Goal: Information Seeking & Learning: Learn about a topic

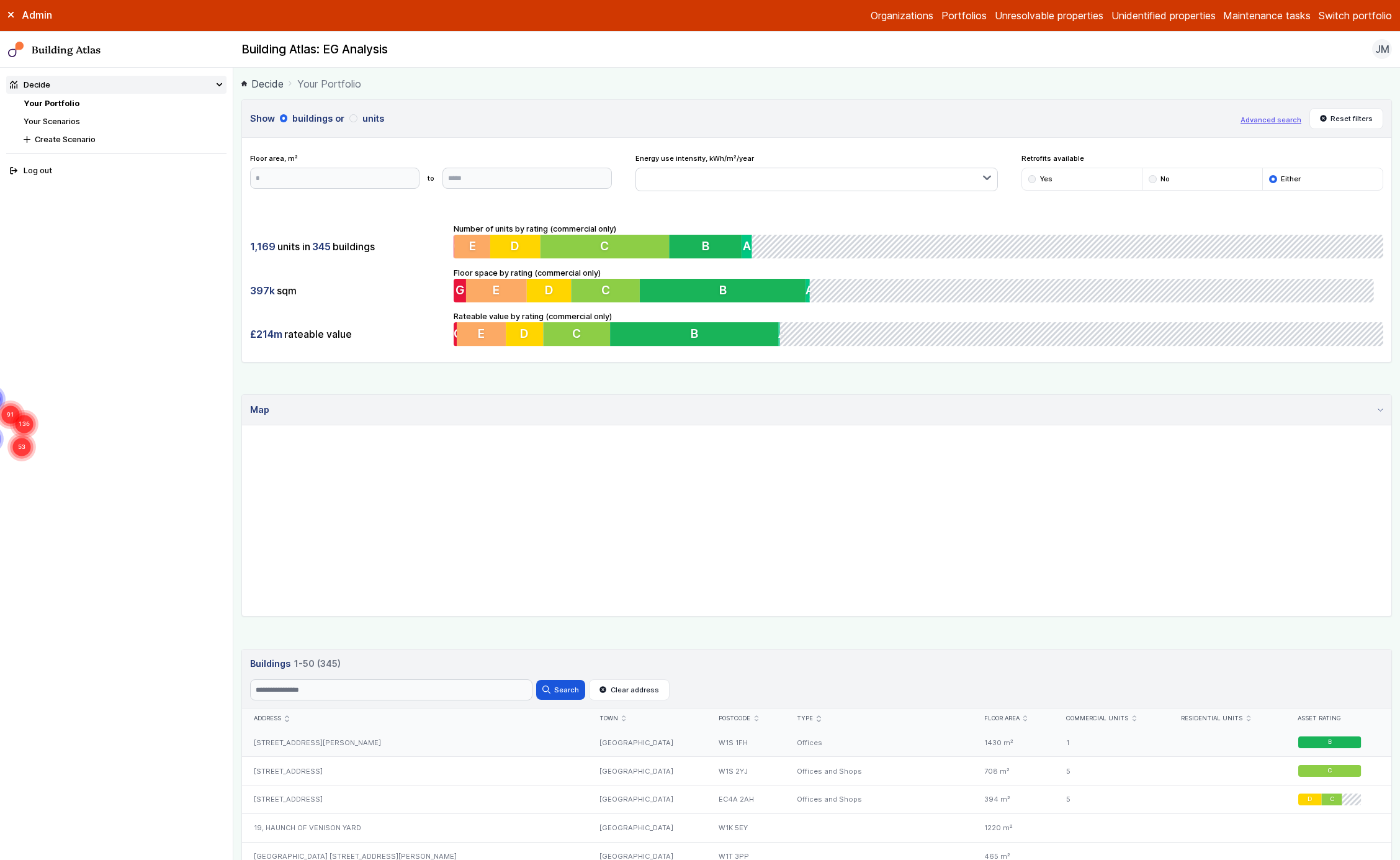
click at [312, 755] on div "[STREET_ADDRESS][PERSON_NAME]" at bounding box center [415, 742] width 346 height 28
click at [0, 0] on button "units" at bounding box center [0, 0] width 0 height 0
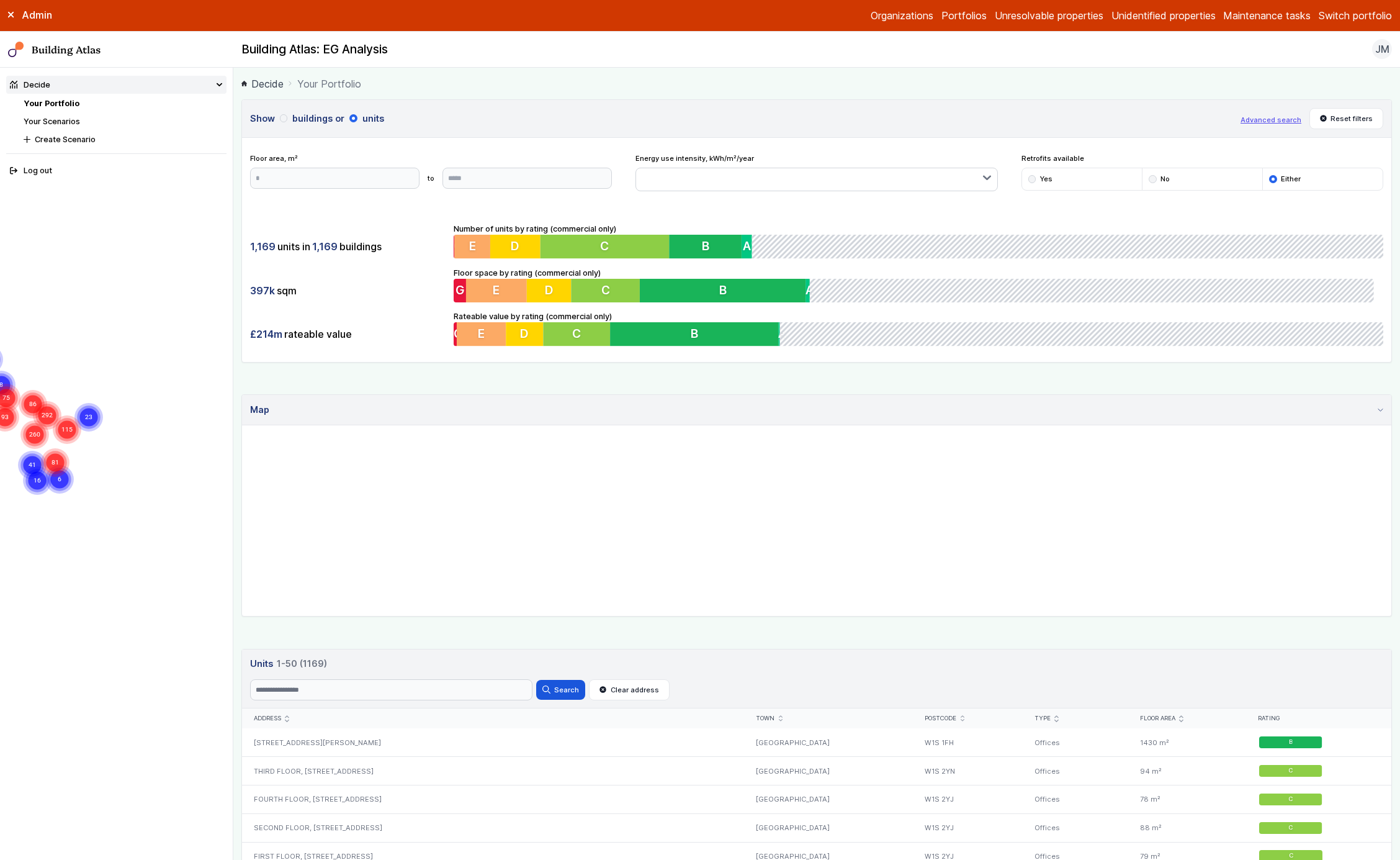
click at [1259, 123] on button "Advanced search" at bounding box center [1271, 119] width 61 height 10
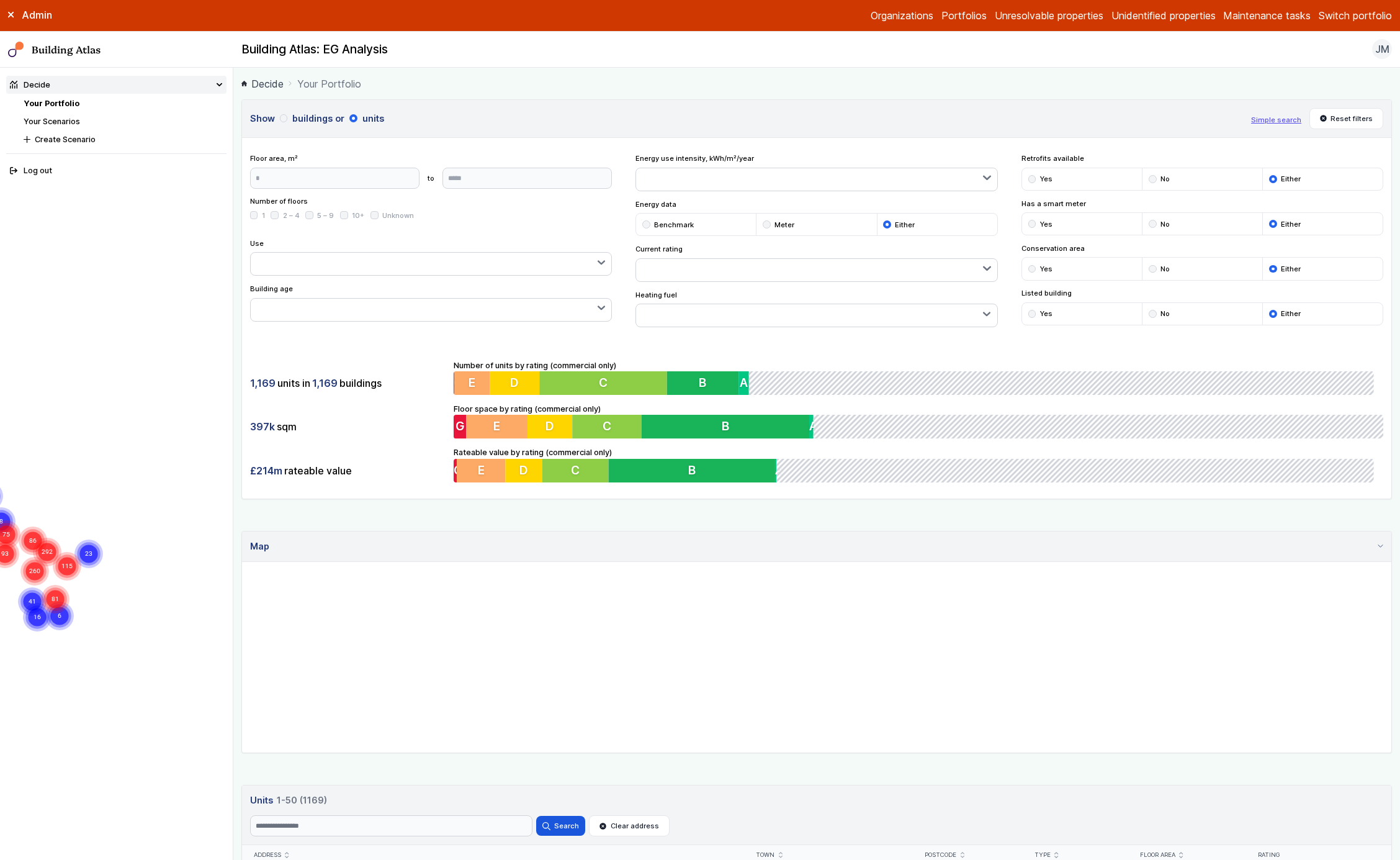
click at [0, 0] on button "Yes" at bounding box center [0, 0] width 0 height 0
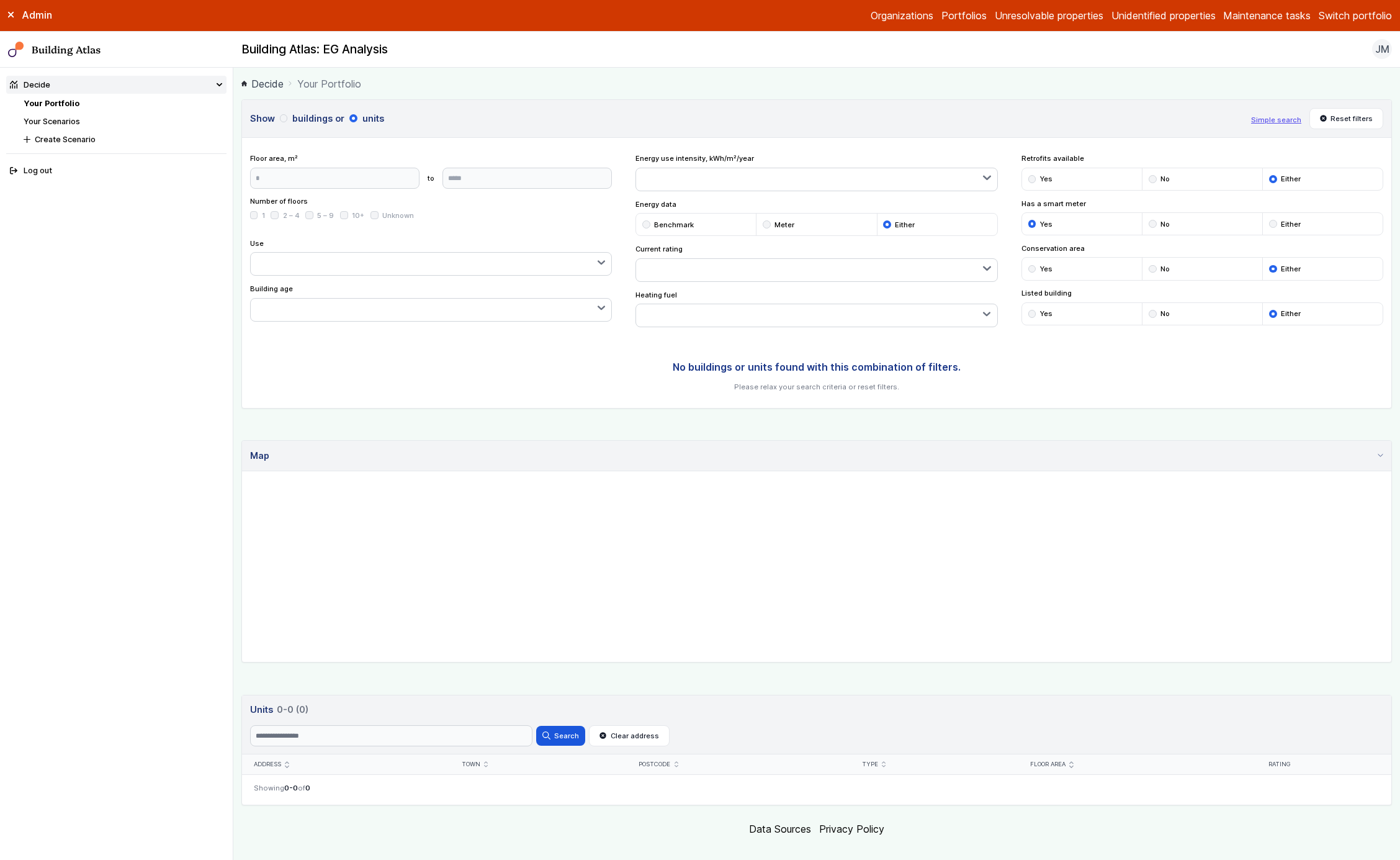
scroll to position [16, 0]
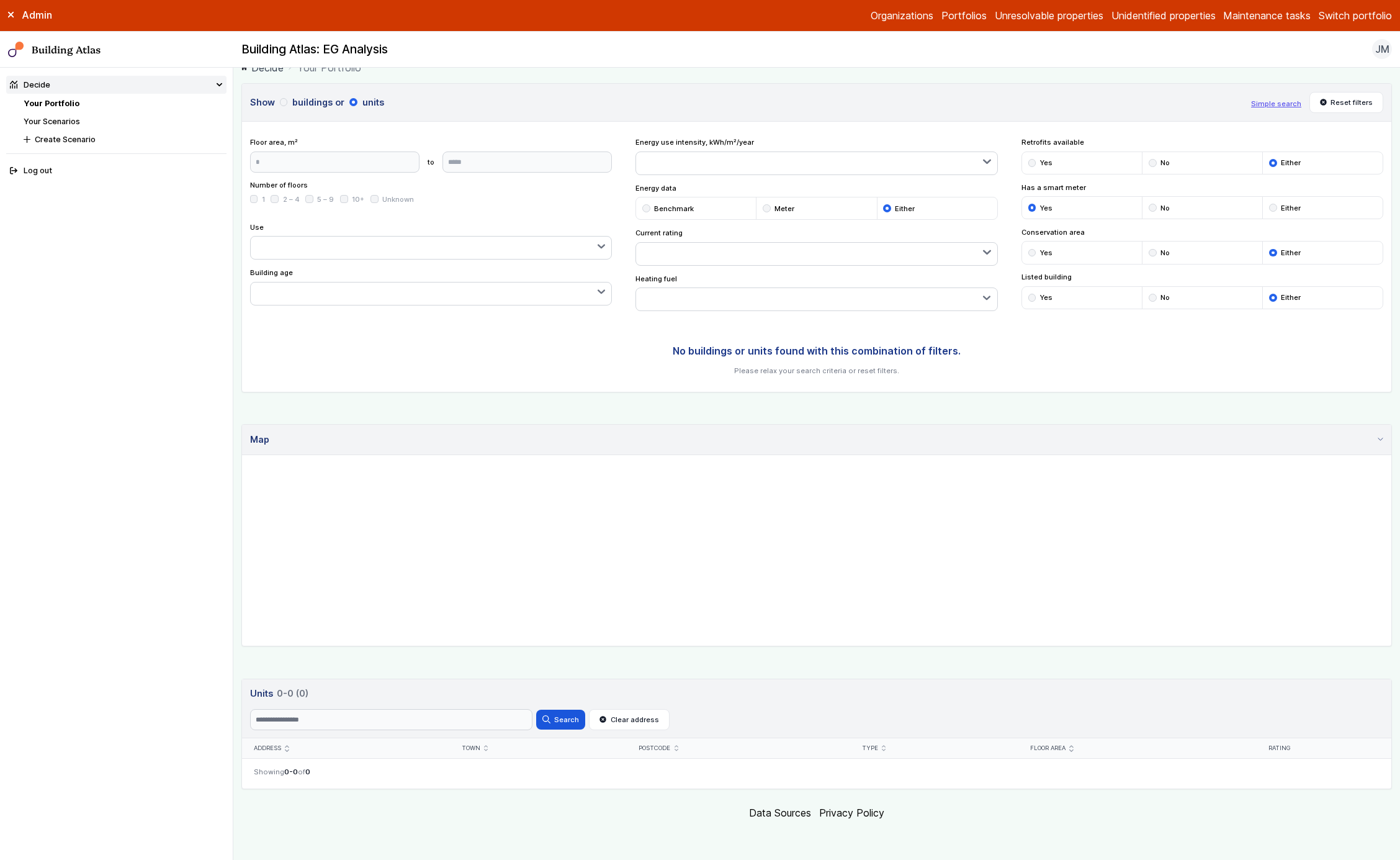
click at [0, 0] on button "Either" at bounding box center [0, 0] width 0 height 0
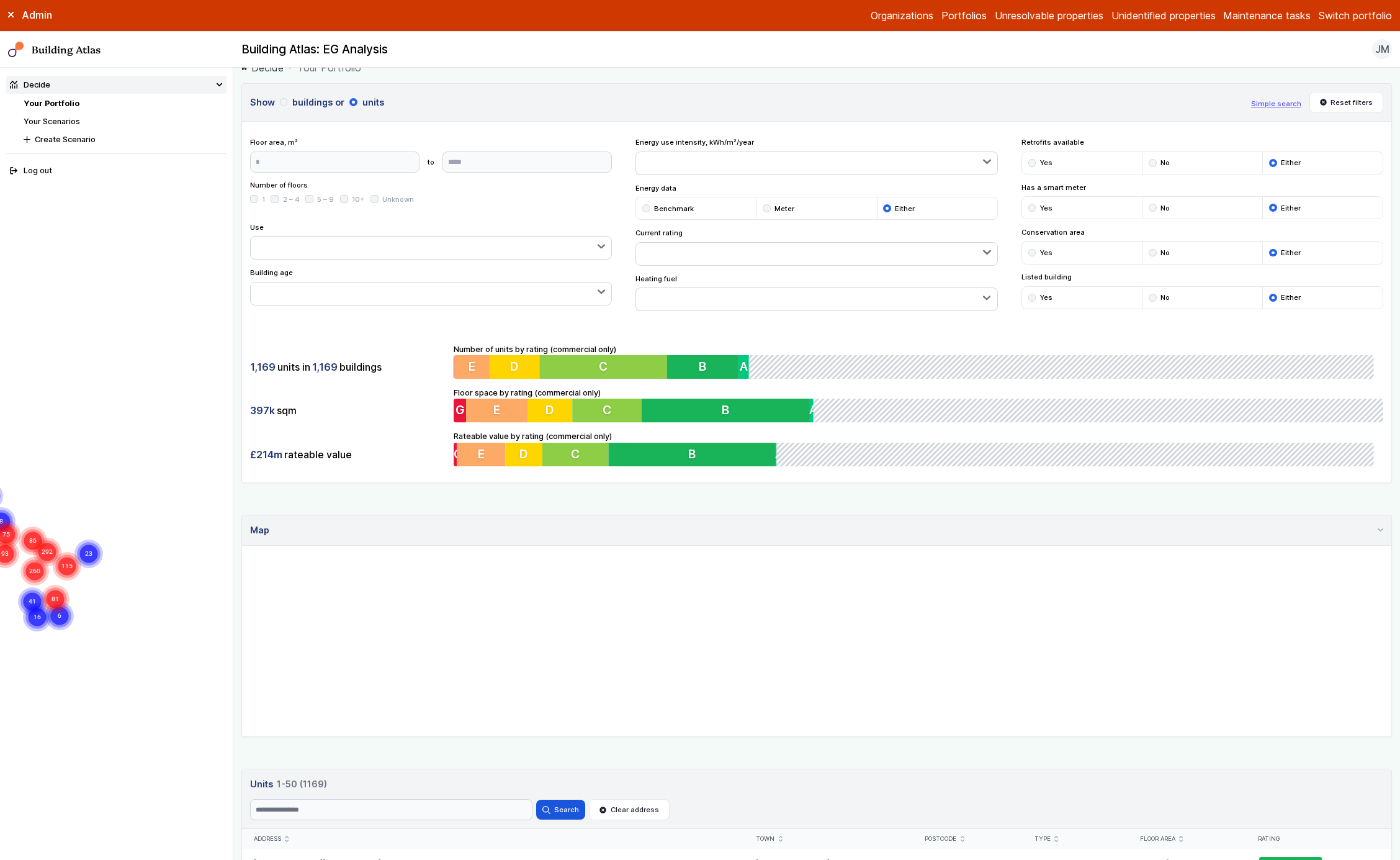
click at [938, 156] on button "button" at bounding box center [817, 163] width 361 height 22
click at [0, 0] on button "151 – 200" at bounding box center [0, 0] width 0 height 0
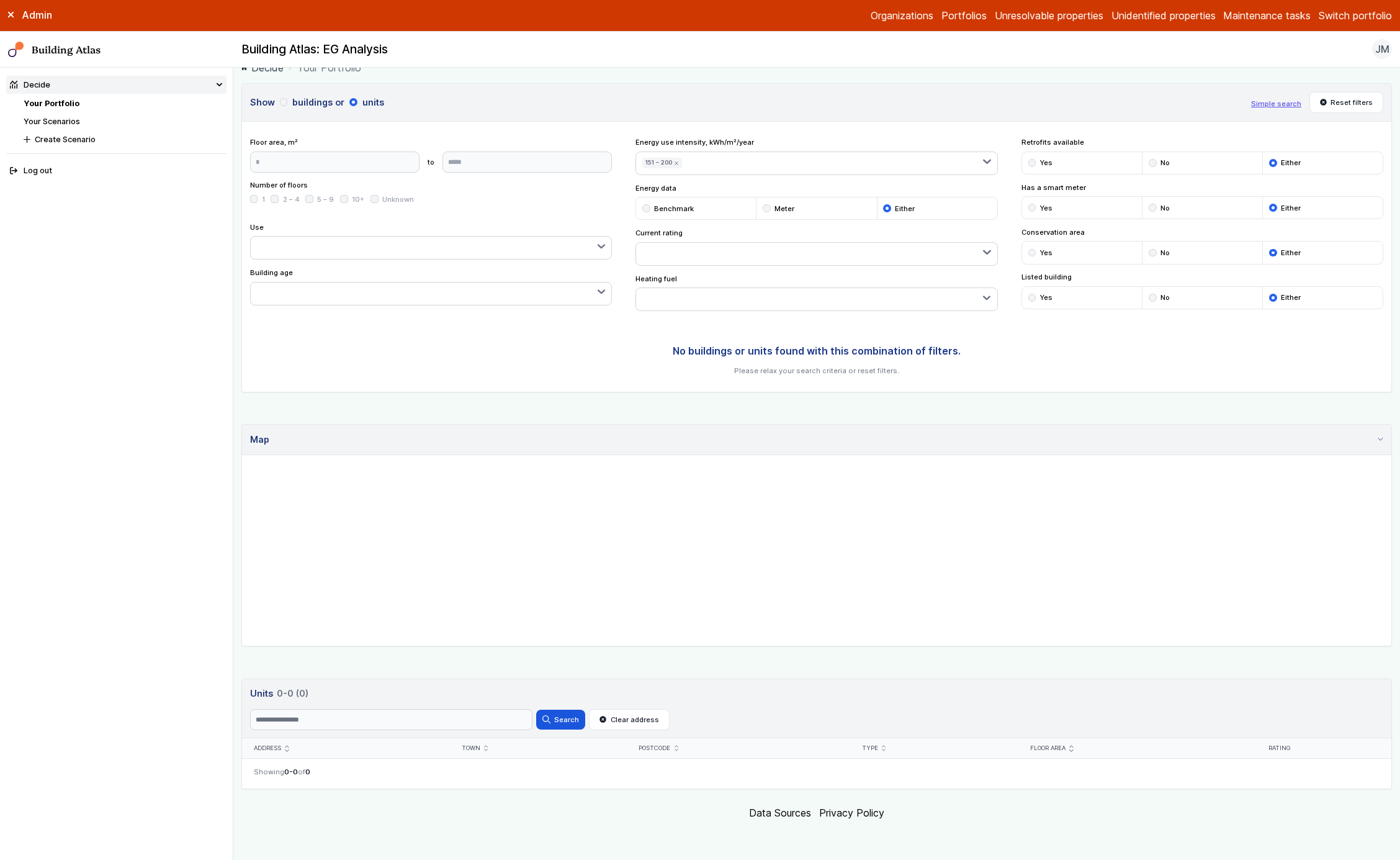
click at [589, 192] on div "Number of floors 1 2 – 4 5 – 9 10+ Unknown" at bounding box center [430, 197] width 362 height 33
click at [676, 159] on button "151 – 200" at bounding box center [662, 162] width 40 height 10
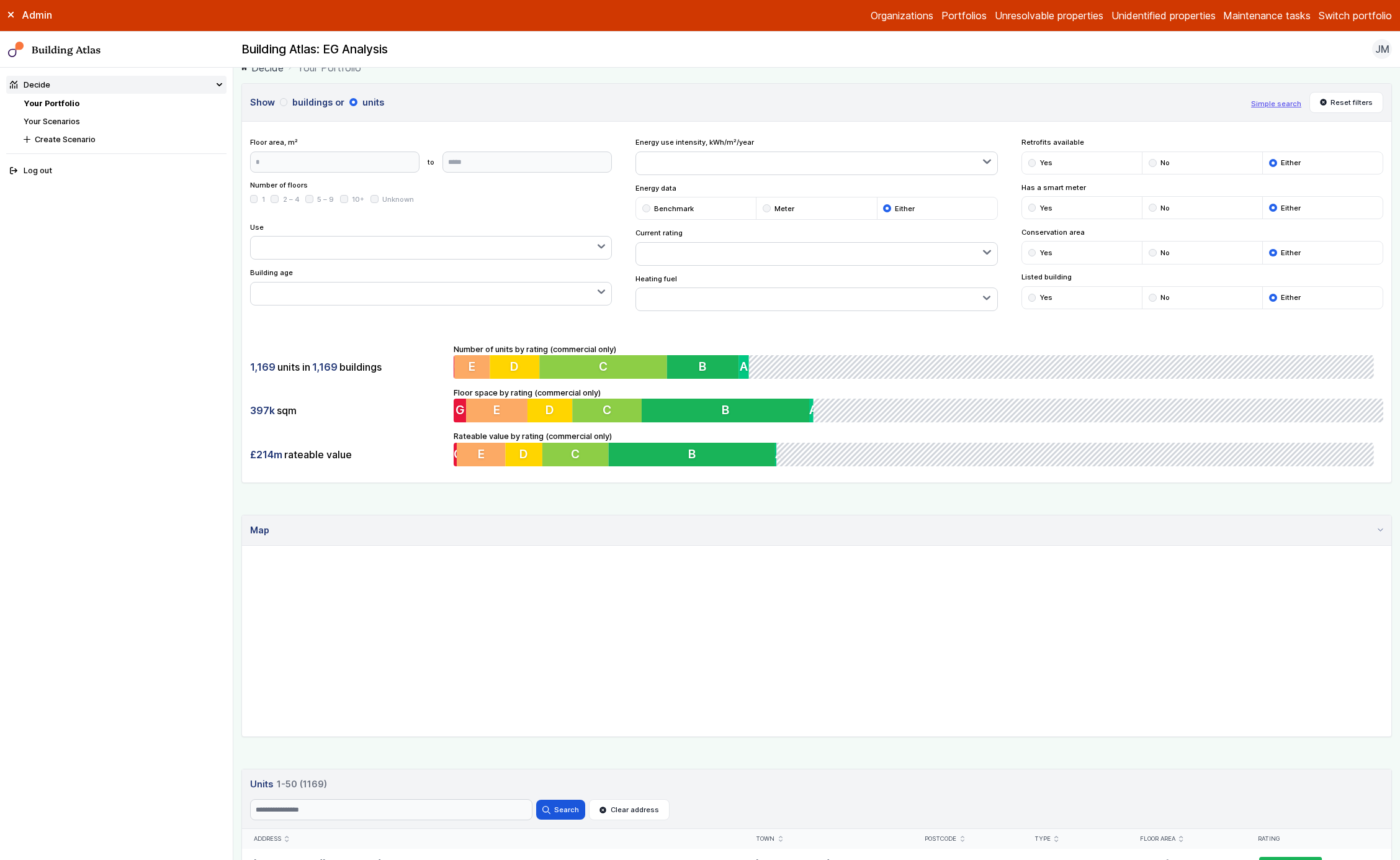
click at [684, 165] on button "button" at bounding box center [817, 163] width 361 height 22
click at [0, 0] on span "50 – 100" at bounding box center [0, 0] width 0 height 0
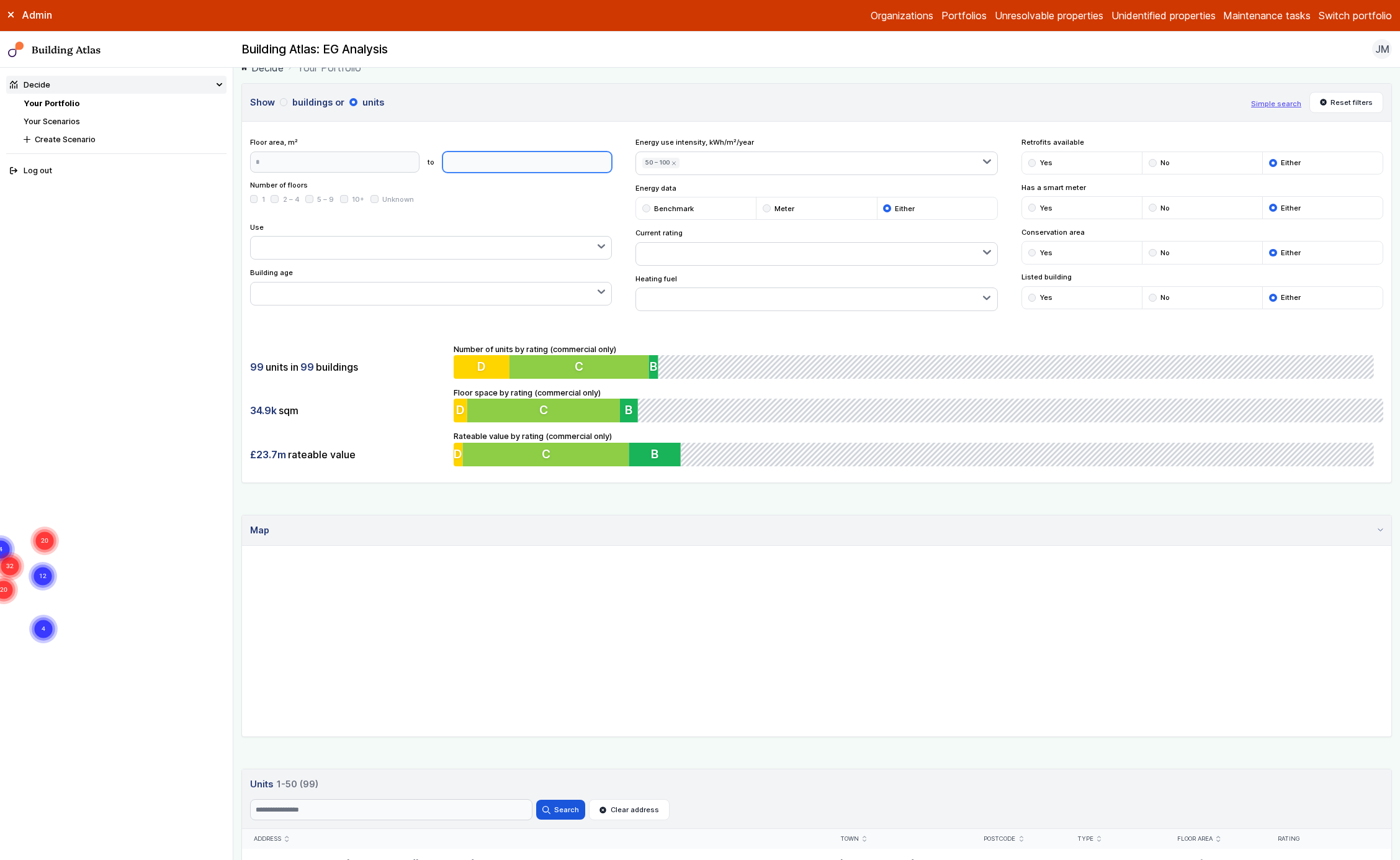
click at [563, 170] on input "number" at bounding box center [527, 162] width 169 height 21
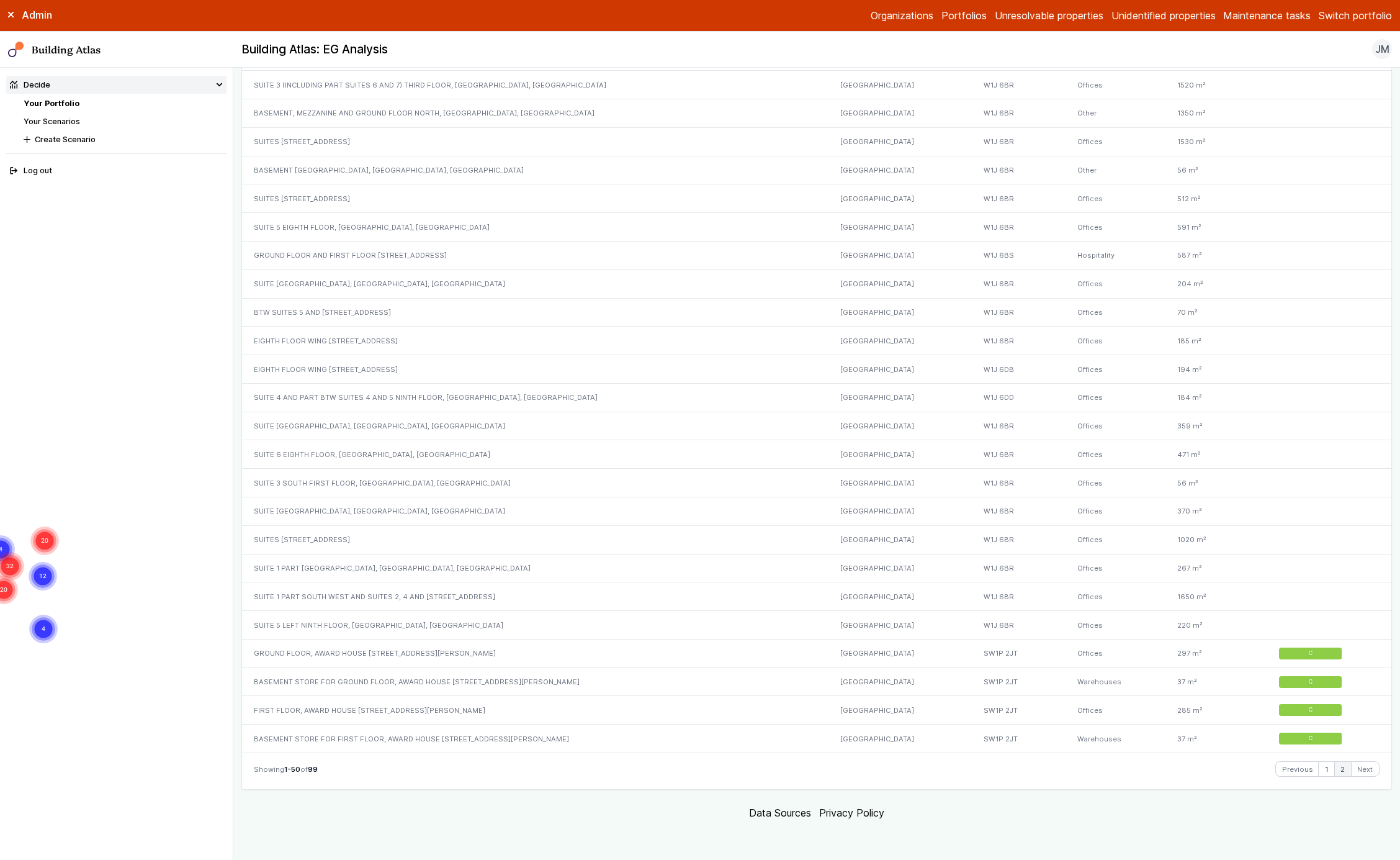
click at [1341, 774] on link "2" at bounding box center [1343, 769] width 16 height 15
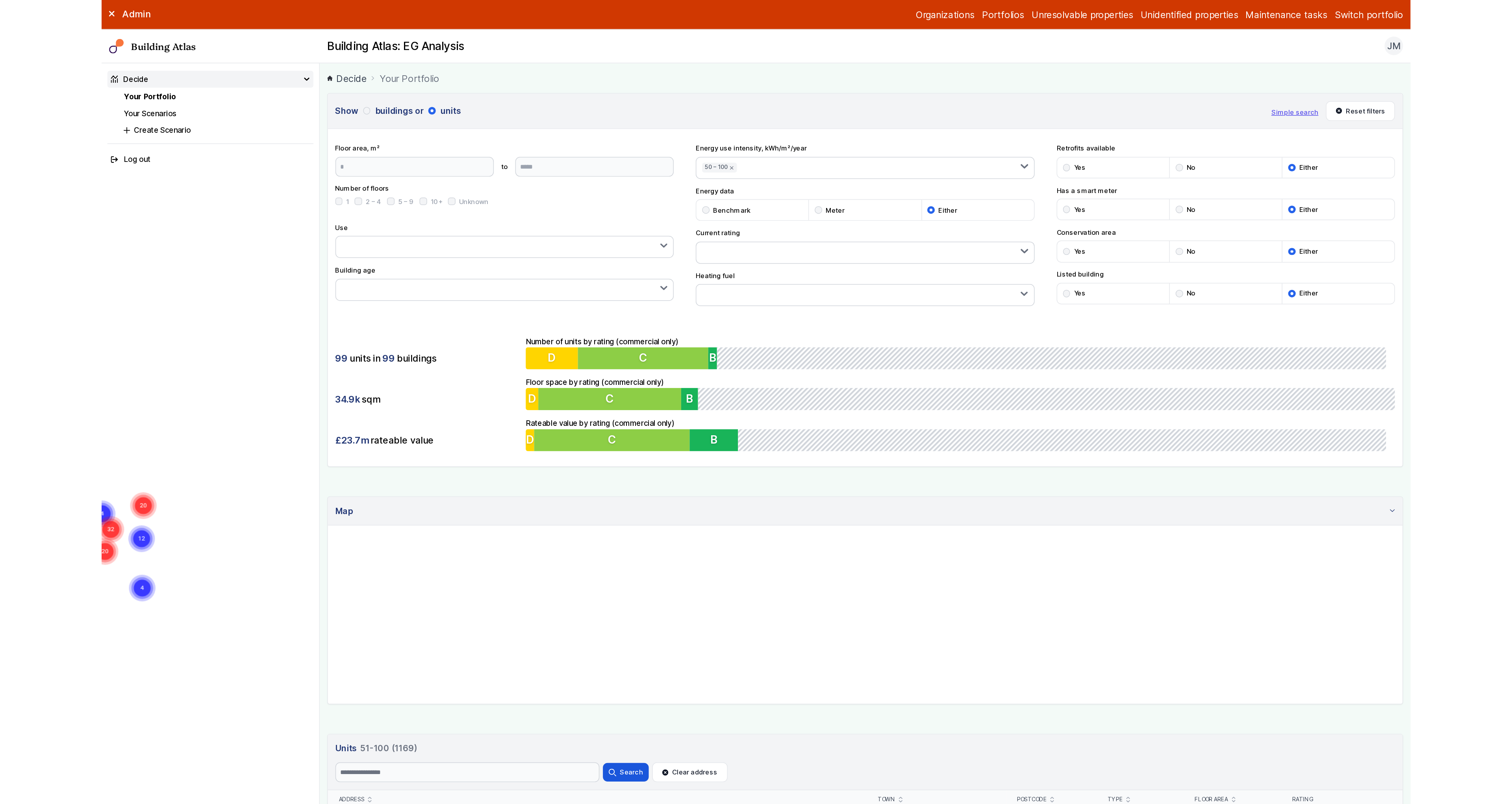
scroll to position [0, 0]
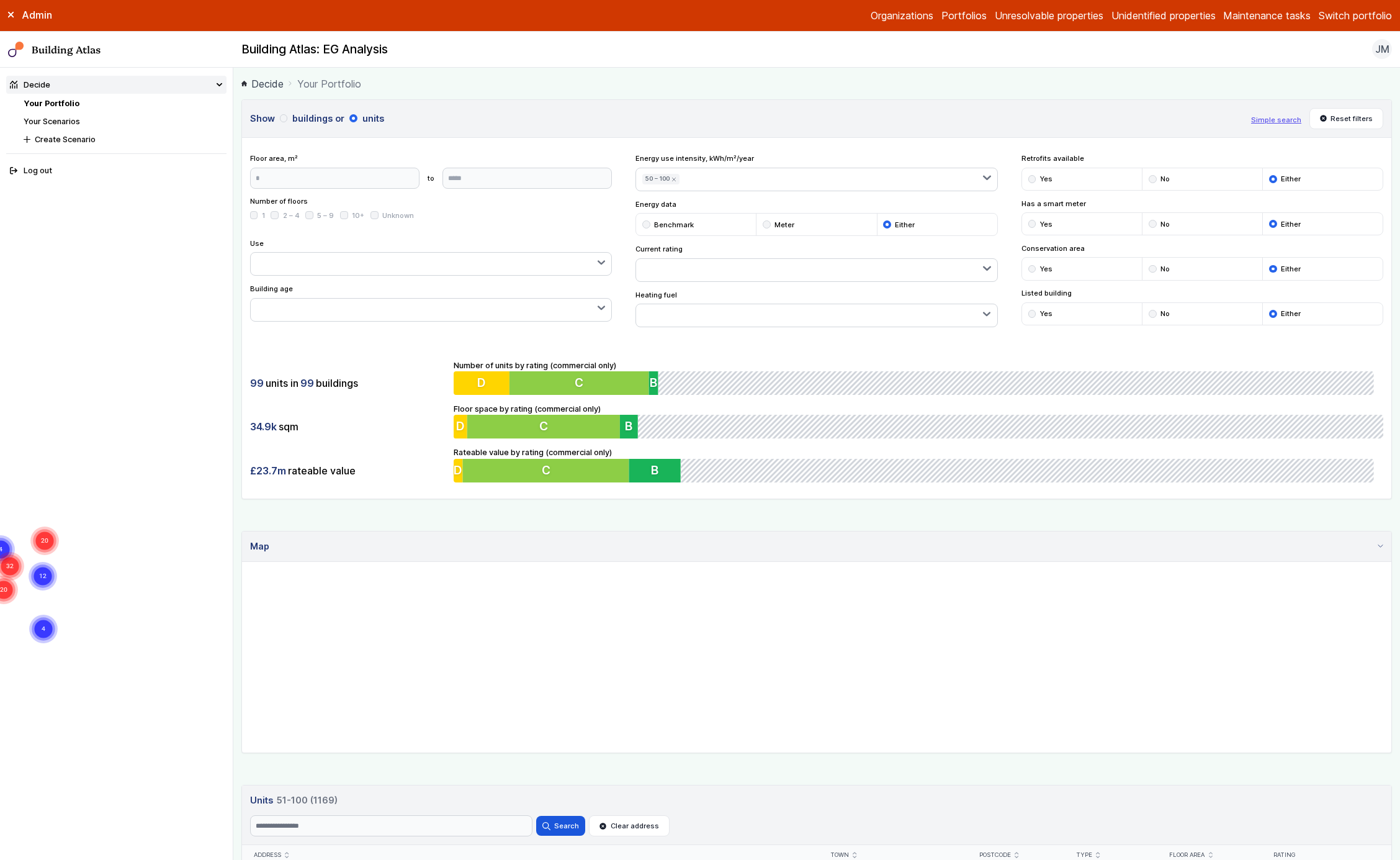
drag, startPoint x: 741, startPoint y: 1, endPoint x: 740, endPoint y: -10, distance: 11.0
click at [740, 0] on html "Admin Organizations Portfolios Unresolvable properties Unidentified properties …" at bounding box center [700, 430] width 1400 height 860
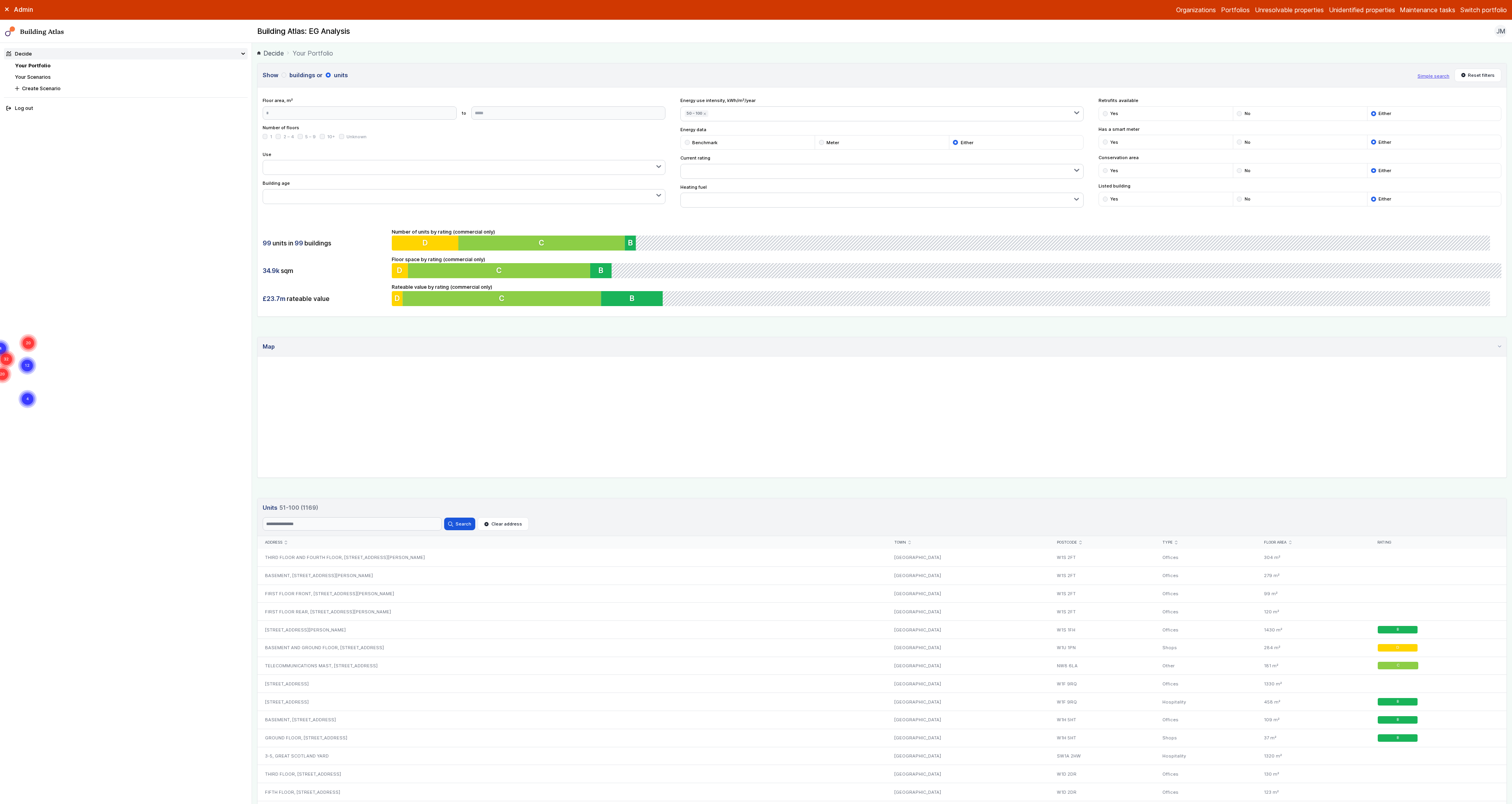
click at [853, 50] on ol "Decide Your Portfolio" at bounding box center [882, 53] width 1250 height 10
click at [160, 545] on nav "Decide Your Portfolio Your Scenarios Create Scenario Log out" at bounding box center [126, 423] width 252 height 761
click at [258, 356] on gmp-map "4 20 12 32 4 20 7" at bounding box center [258, 356] width 0 height 0
click at [888, 334] on div "Show buildings or units Simple search Reset filters Floor area, m² to Update Nu…" at bounding box center [882, 768] width 1250 height 1411
click at [798, 216] on div "Show buildings or units Simple search Reset filters Floor area, m² to Update Nu…" at bounding box center [882, 190] width 1250 height 254
